Goal: Transaction & Acquisition: Purchase product/service

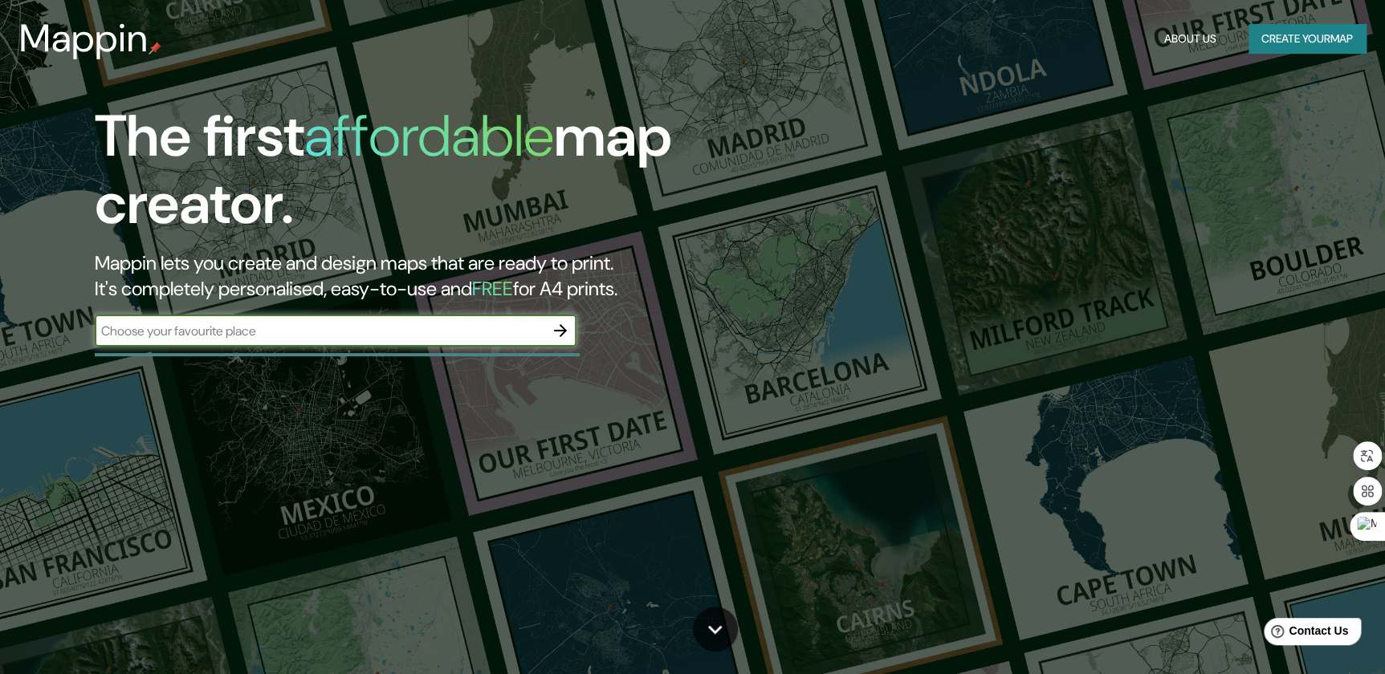
click at [422, 333] on input "text" at bounding box center [320, 331] width 450 height 18
type input "FSDF"
click at [564, 329] on icon "button" at bounding box center [560, 330] width 13 height 13
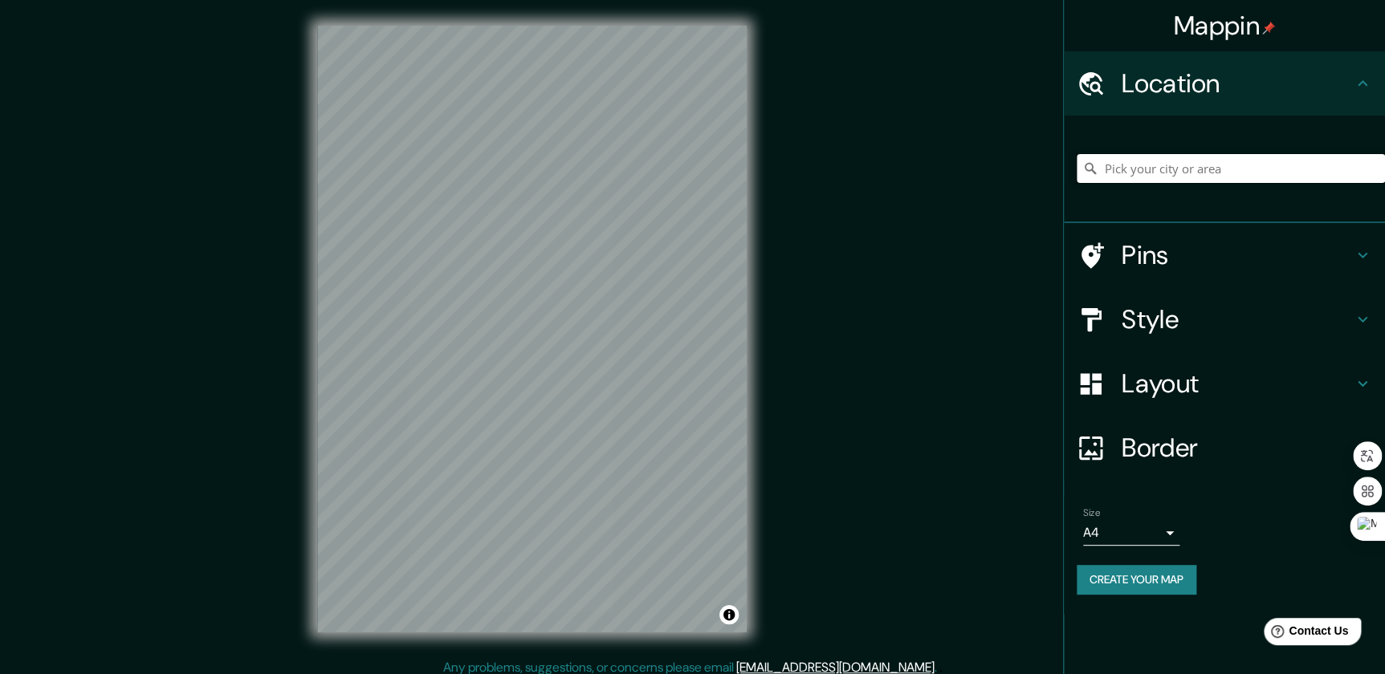
click at [1262, 173] on input "Pick your city or area" at bounding box center [1231, 168] width 308 height 29
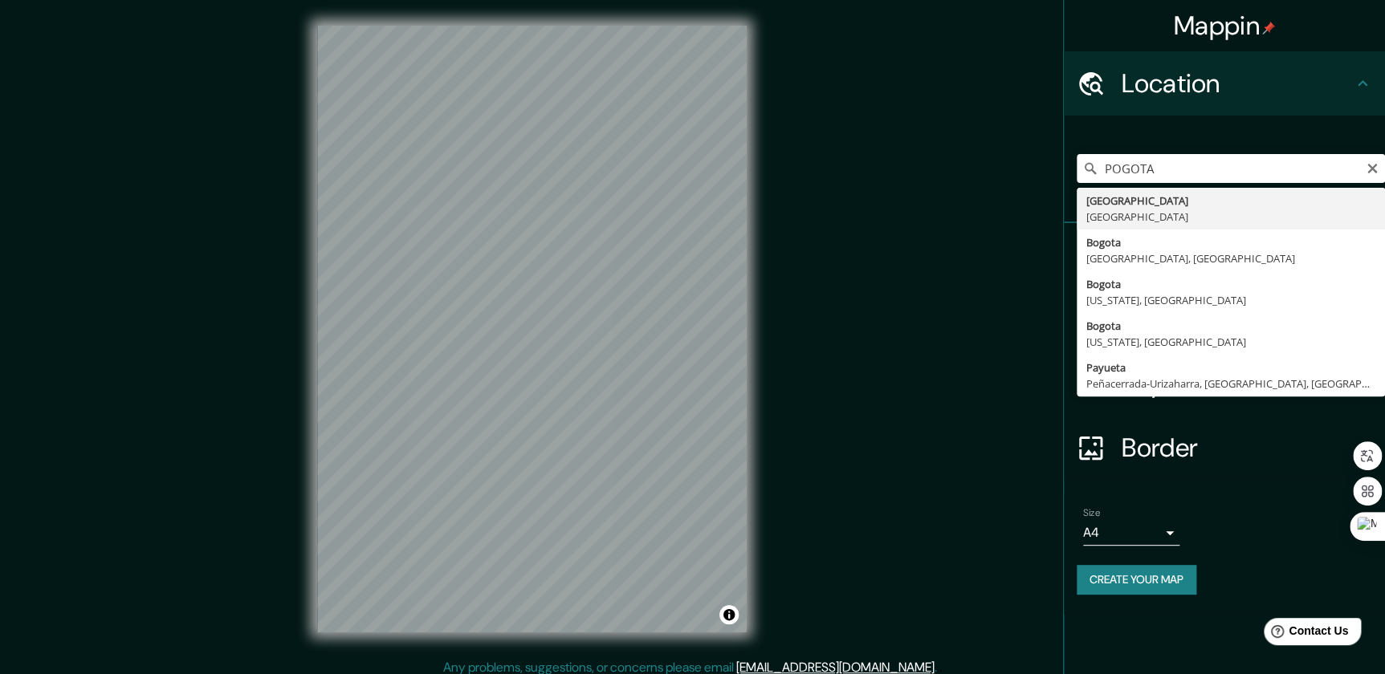
type input "[GEOGRAPHIC_DATA], [GEOGRAPHIC_DATA]"
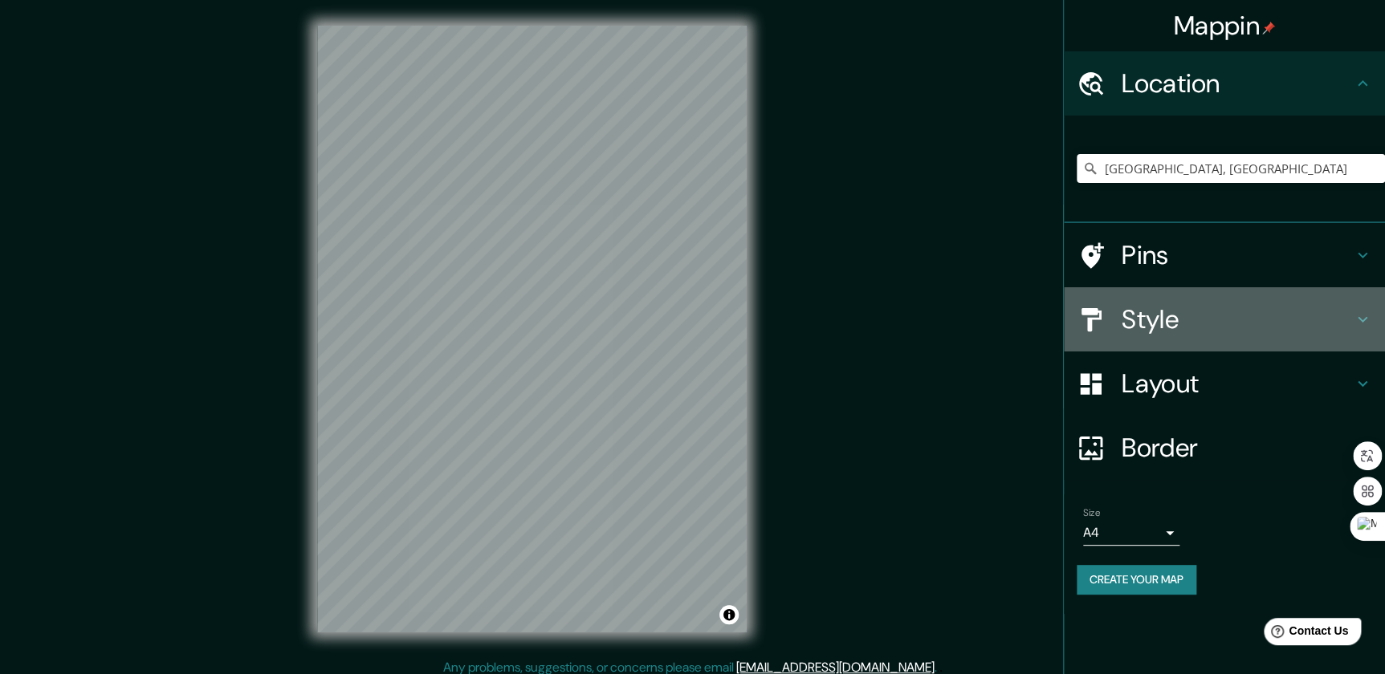
click at [1354, 312] on icon at bounding box center [1362, 319] width 19 height 19
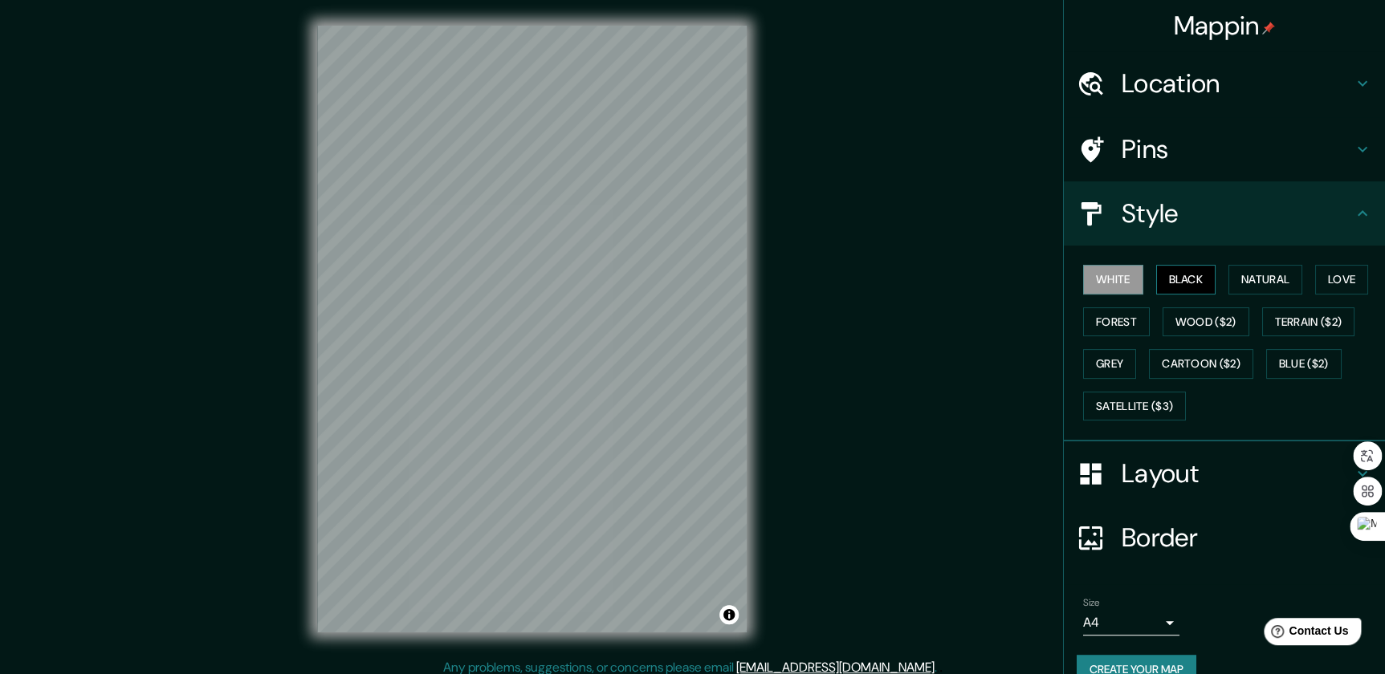
click at [1178, 277] on button "Black" at bounding box center [1186, 280] width 60 height 30
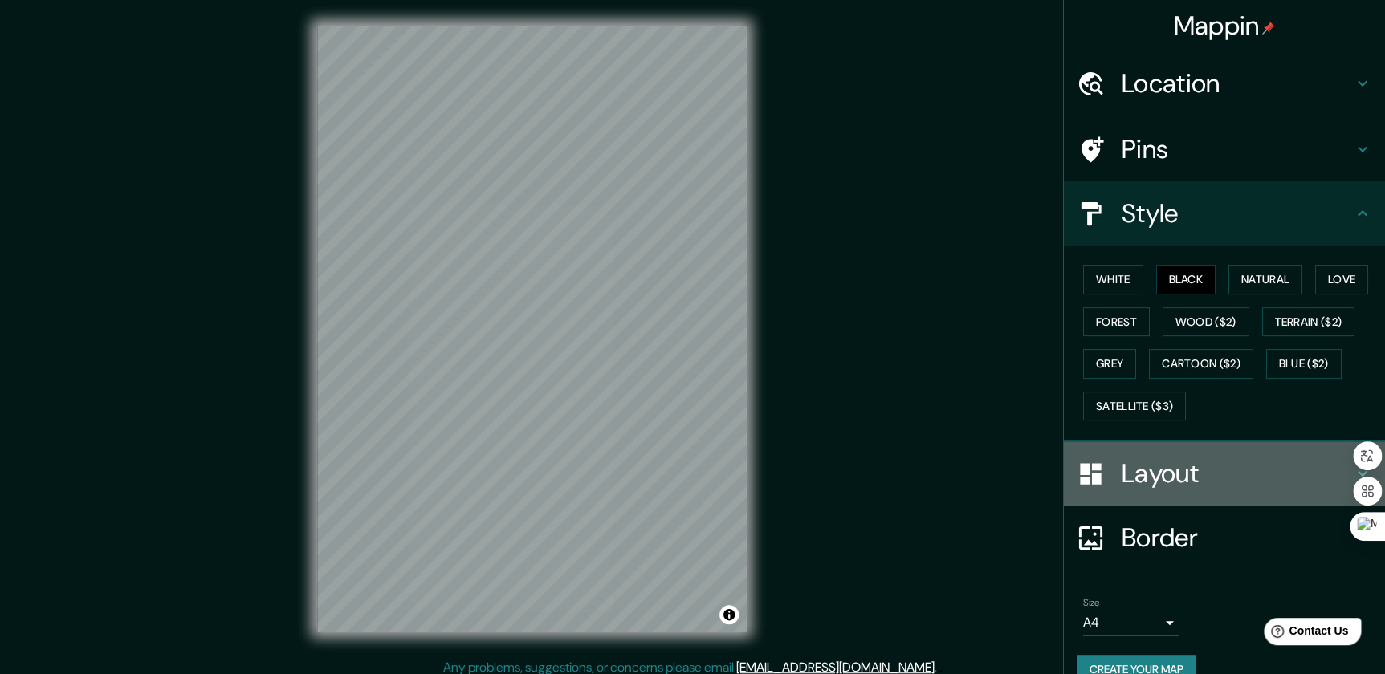
click at [1309, 466] on h4 "Layout" at bounding box center [1237, 474] width 231 height 32
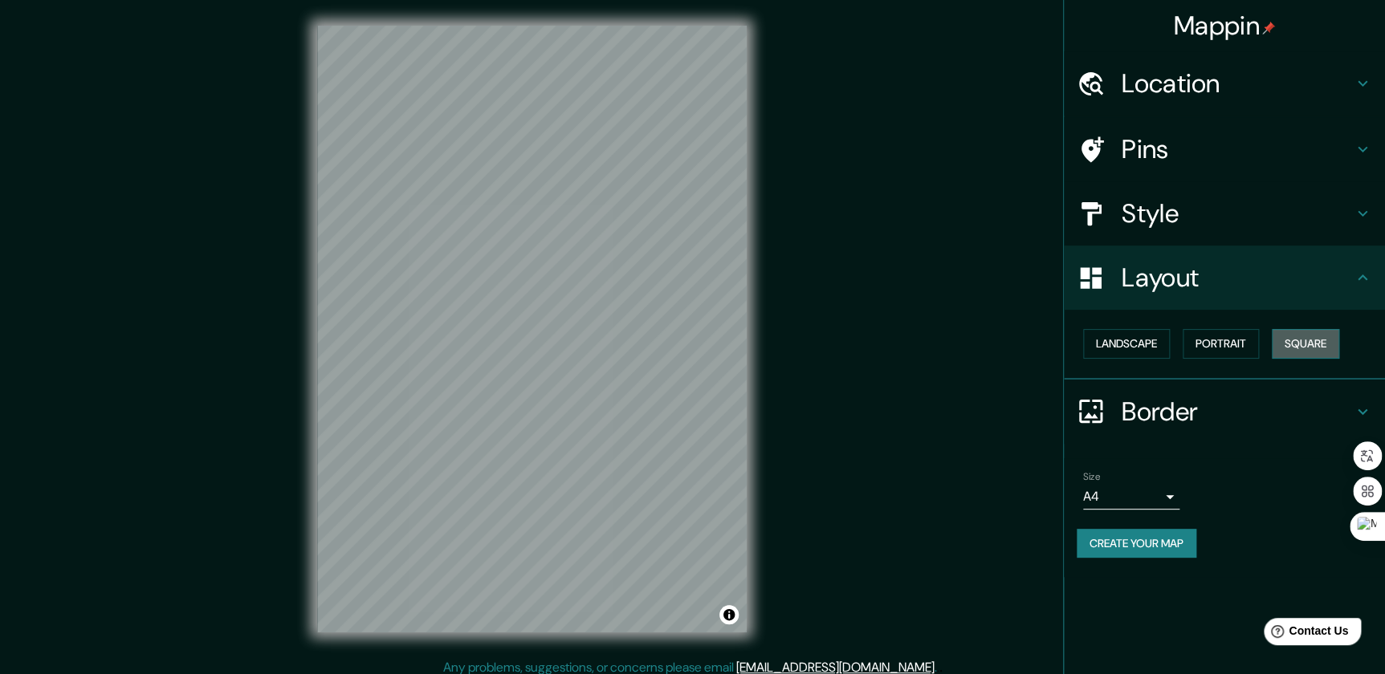
click at [1292, 344] on button "Square" at bounding box center [1305, 344] width 67 height 30
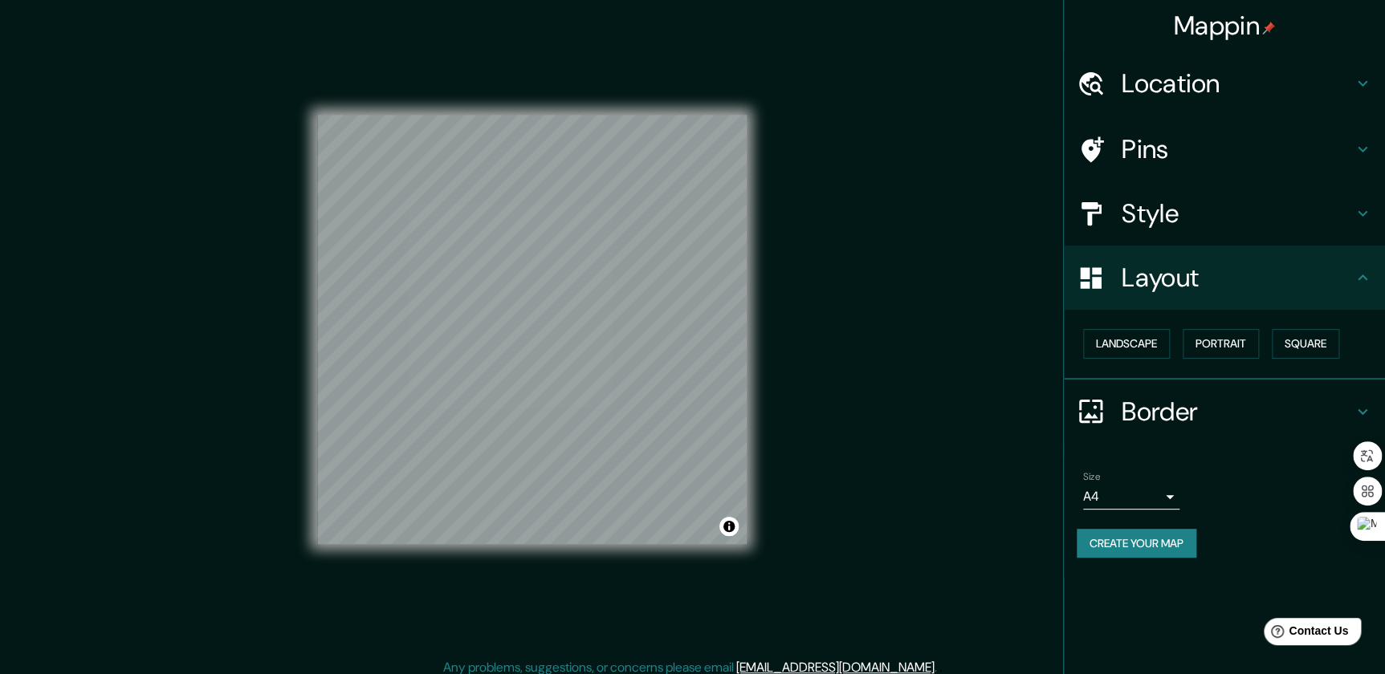
click at [1361, 223] on div "Style" at bounding box center [1224, 213] width 321 height 64
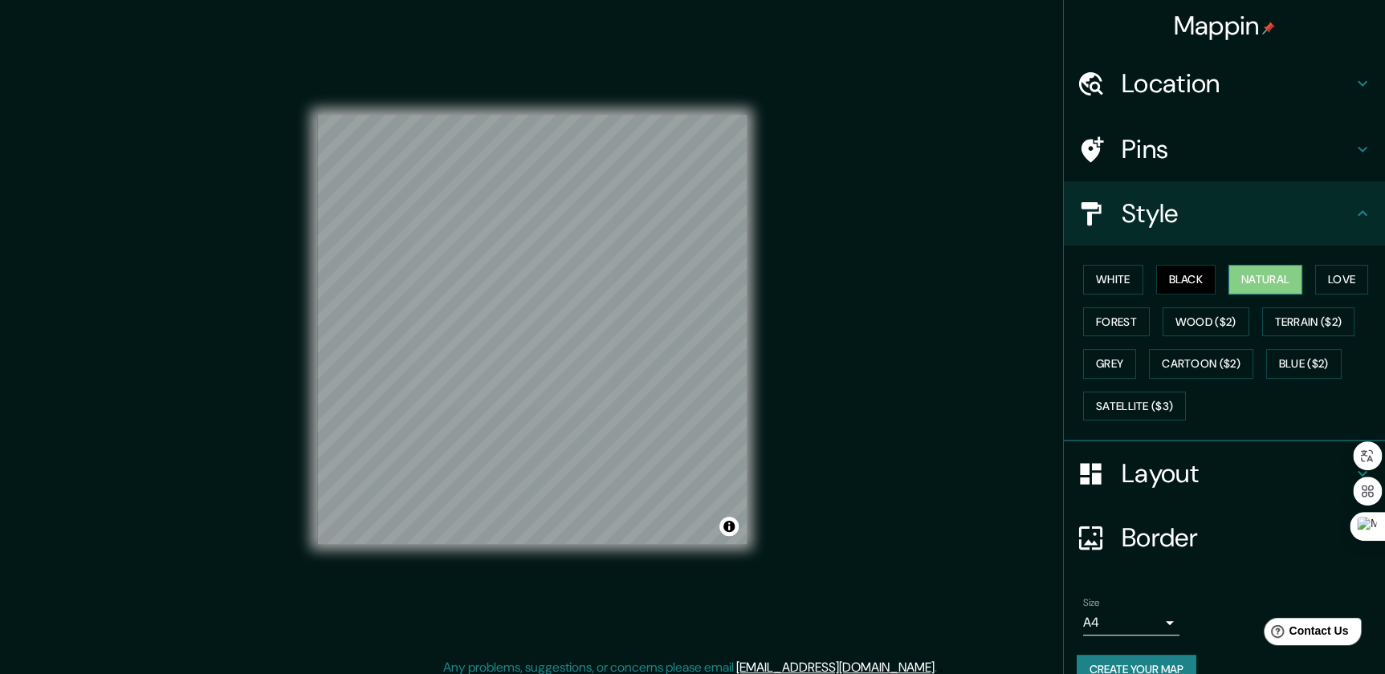
click at [1272, 286] on button "Natural" at bounding box center [1265, 280] width 74 height 30
click at [1315, 288] on button "Love" at bounding box center [1341, 280] width 53 height 30
click at [1116, 316] on button "Forest" at bounding box center [1116, 323] width 67 height 30
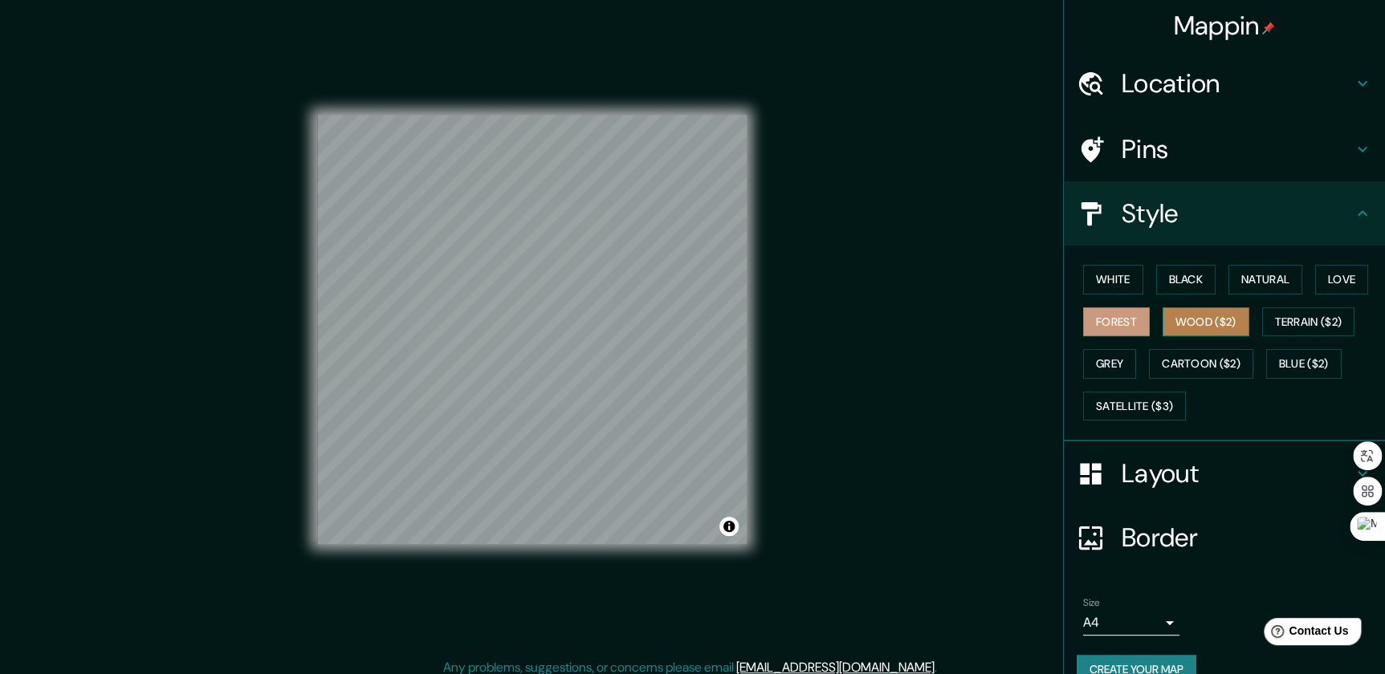
click at [1165, 321] on button "Wood ($2)" at bounding box center [1206, 323] width 87 height 30
click at [1285, 332] on button "Terrain ($2)" at bounding box center [1308, 323] width 93 height 30
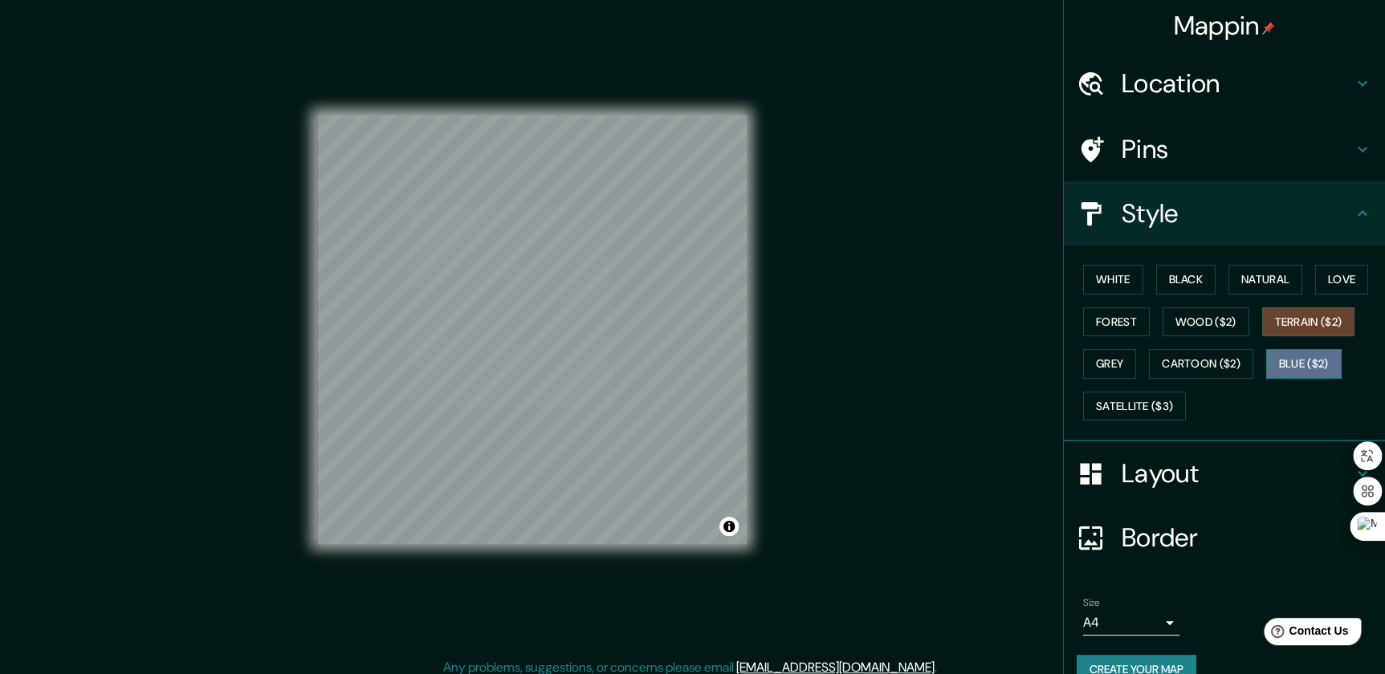
click at [1298, 367] on button "Blue ($2)" at bounding box center [1303, 364] width 75 height 30
click at [1216, 363] on button "Cartoon ($2)" at bounding box center [1201, 364] width 104 height 30
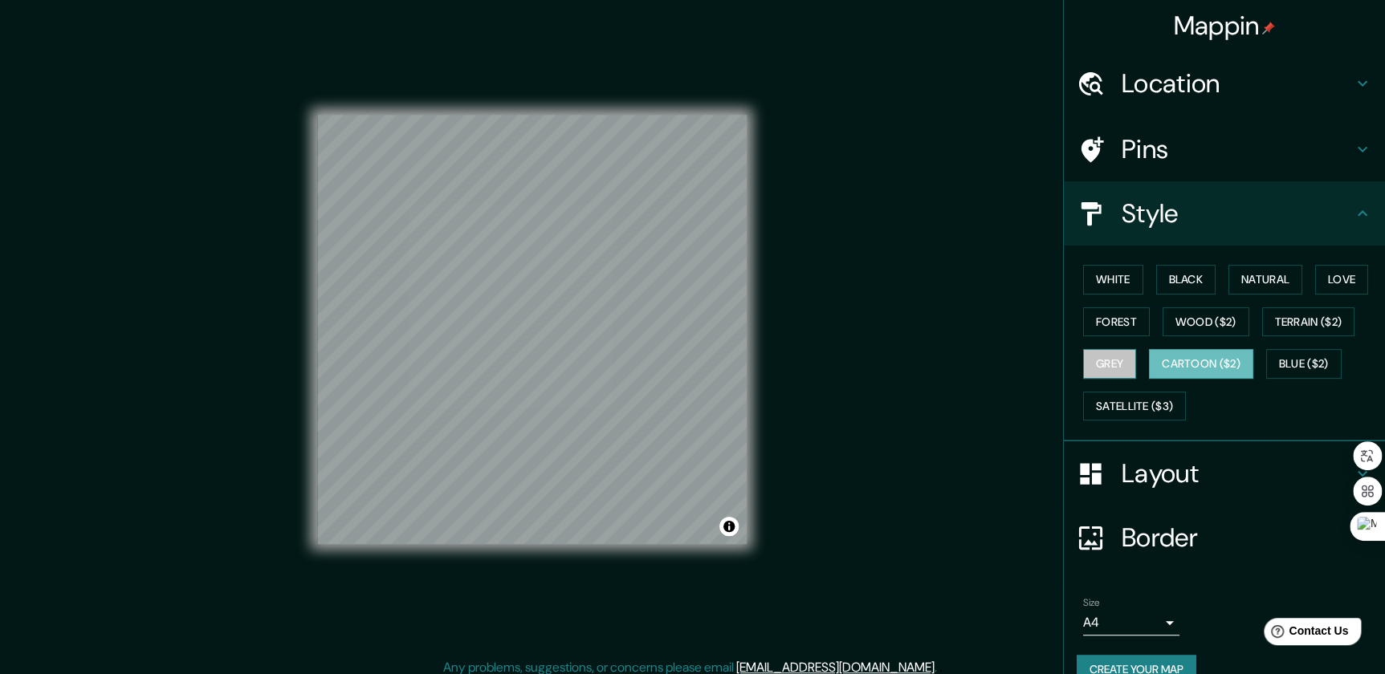
click at [1114, 359] on button "Grey" at bounding box center [1109, 364] width 53 height 30
click at [1128, 401] on button "Satellite ($3)" at bounding box center [1134, 407] width 103 height 30
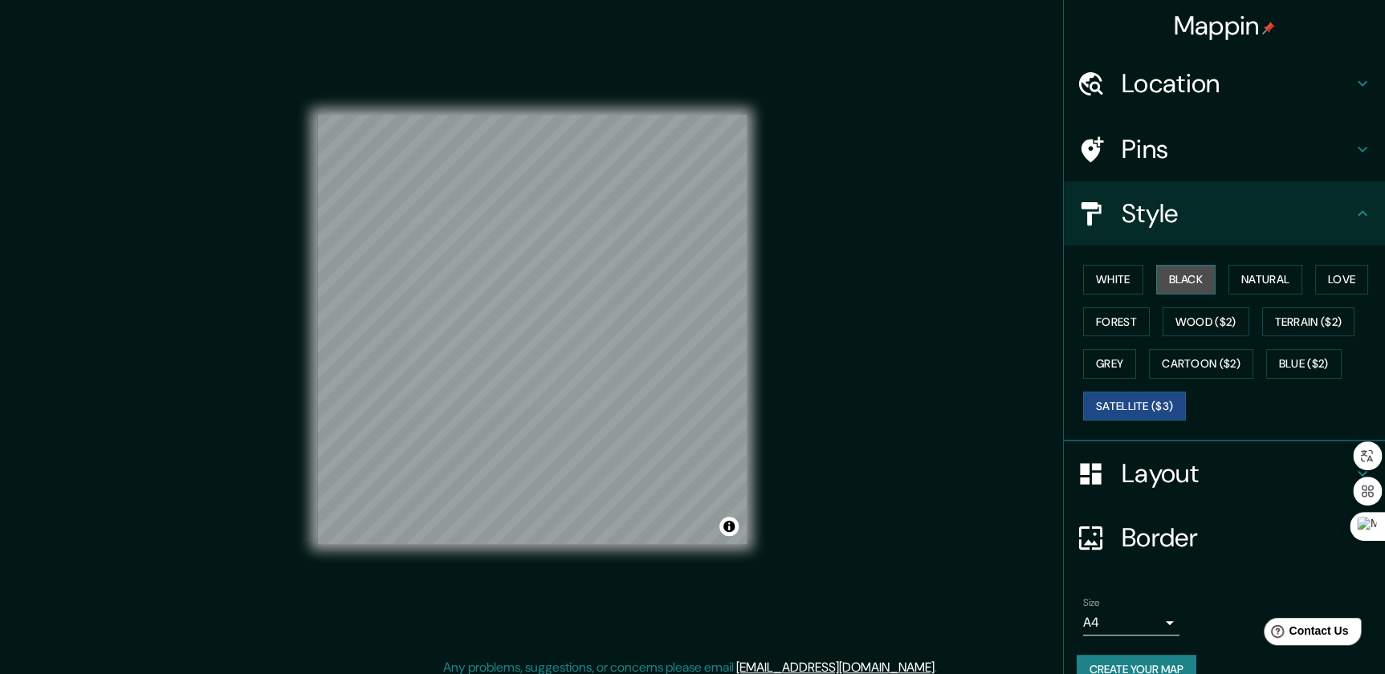
click at [1186, 279] on button "Black" at bounding box center [1186, 280] width 60 height 30
